Goal: Find specific page/section: Find specific page/section

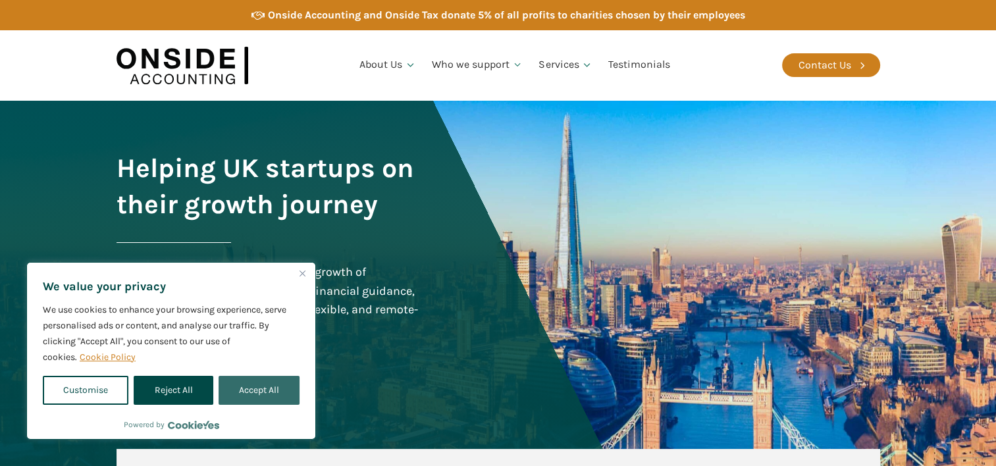
click at [241, 390] on button "Accept All" at bounding box center [259, 390] width 81 height 29
checkbox input "true"
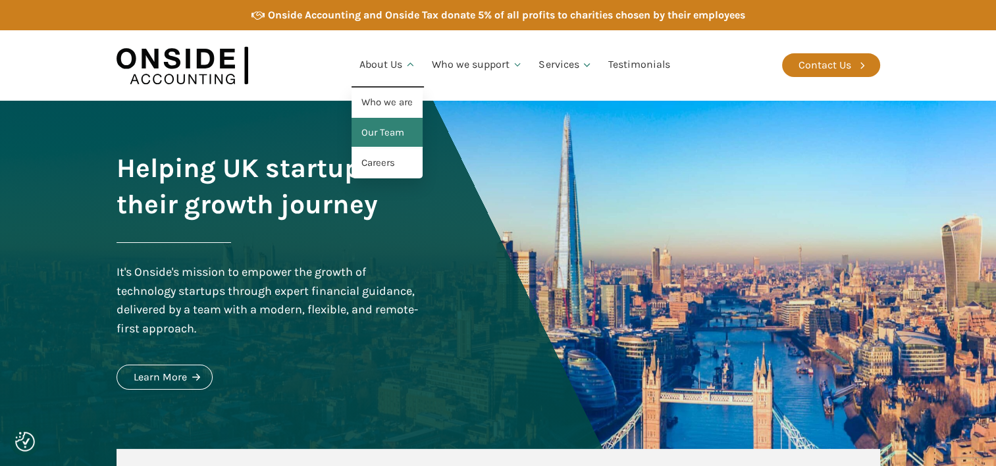
click at [385, 126] on link "Our Team" at bounding box center [387, 133] width 71 height 30
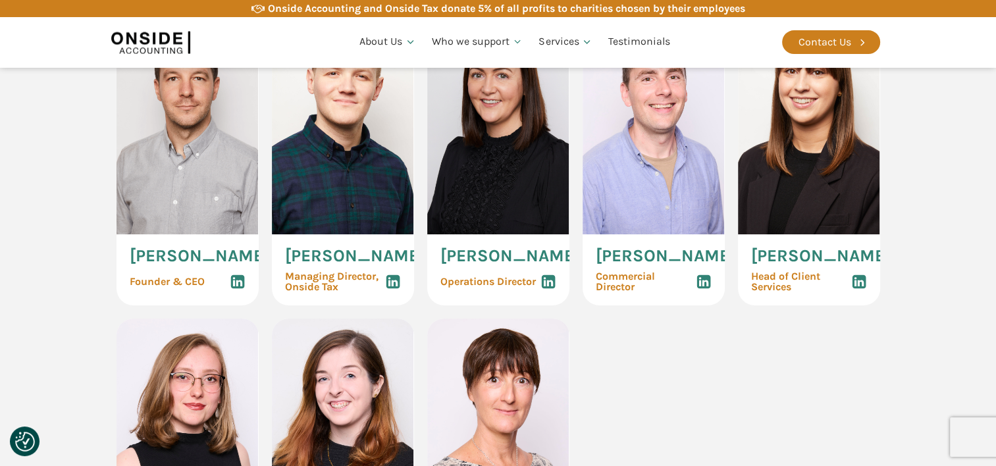
scroll to position [593, 0]
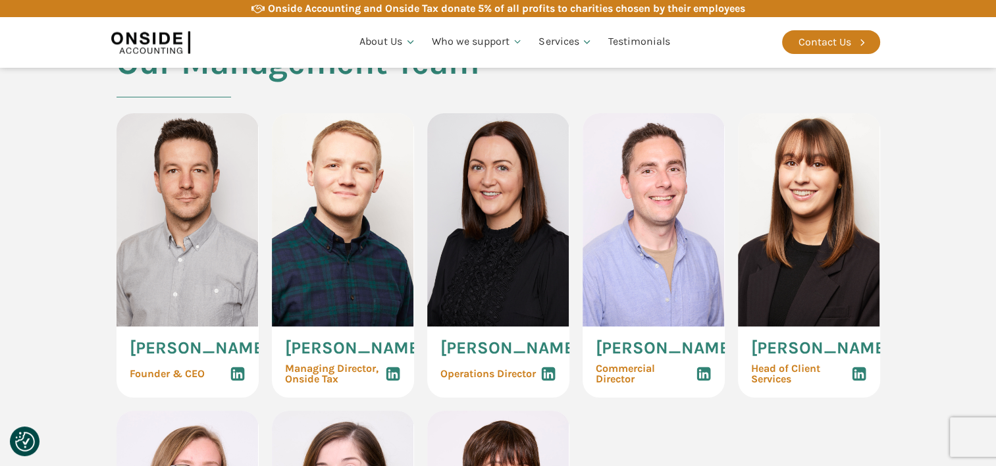
drag, startPoint x: 352, startPoint y: 208, endPoint x: 354, endPoint y: 200, distance: 8.1
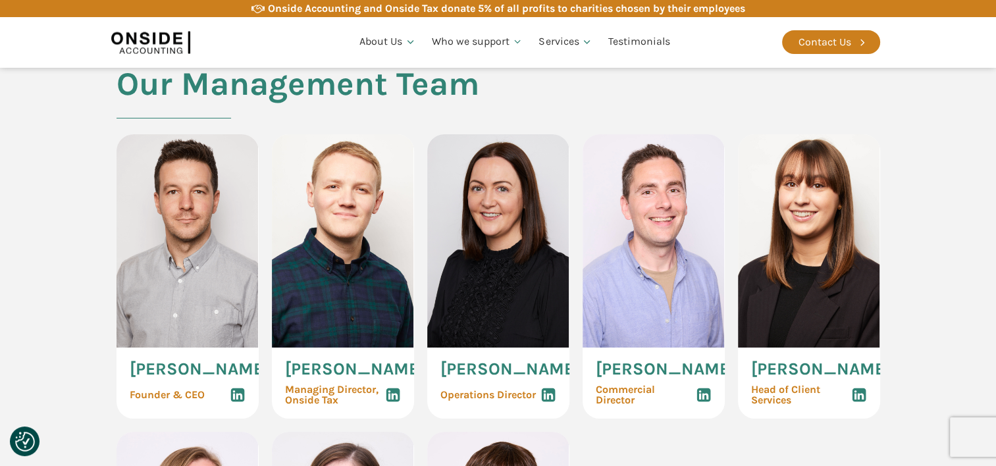
scroll to position [627, 0]
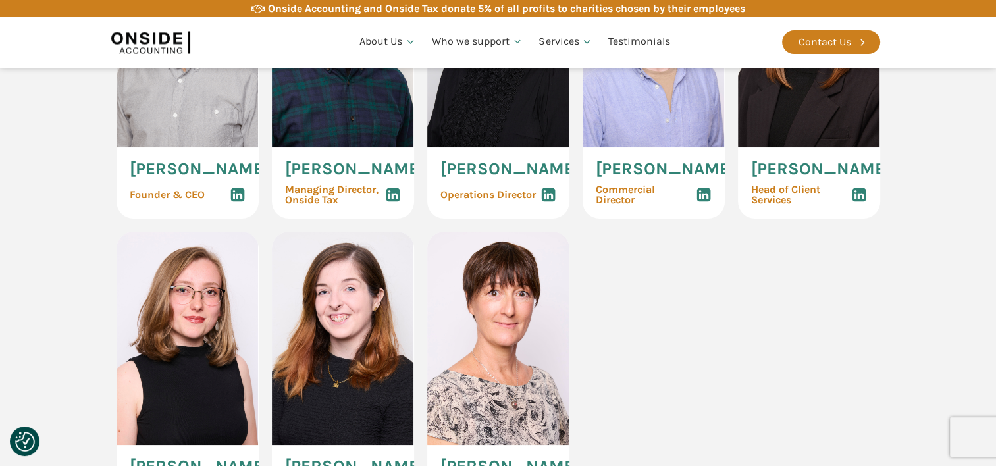
drag, startPoint x: 335, startPoint y: 230, endPoint x: 283, endPoint y: 283, distance: 74.1
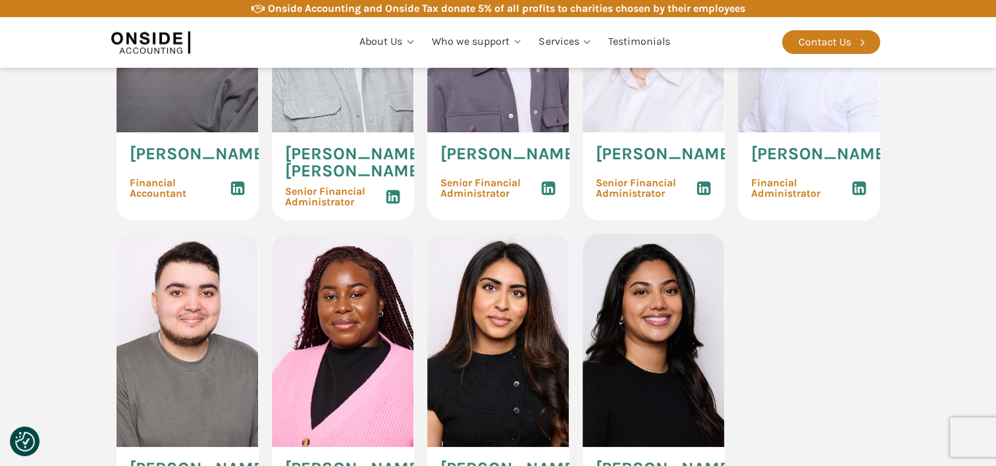
scroll to position [2177, 0]
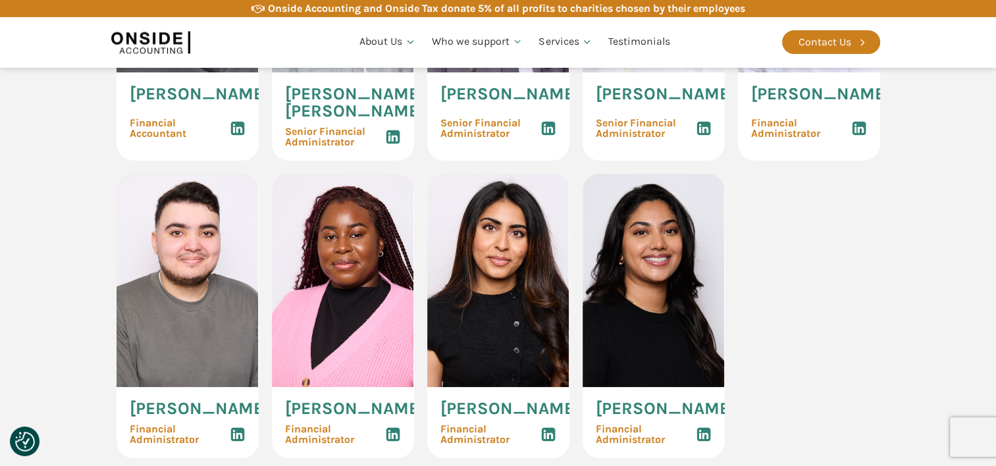
drag, startPoint x: 912, startPoint y: 243, endPoint x: 944, endPoint y: 247, distance: 33.2
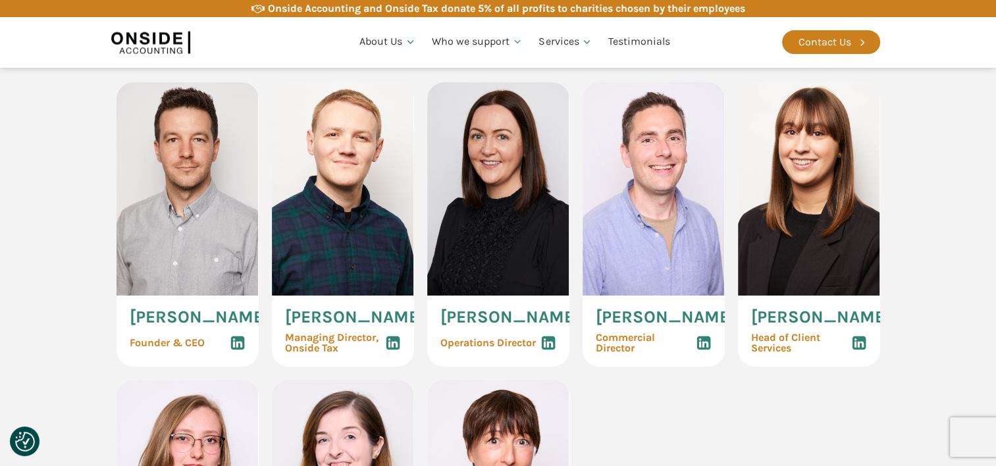
scroll to position [586, 0]
